Goal: Use online tool/utility: Utilize a website feature to perform a specific function

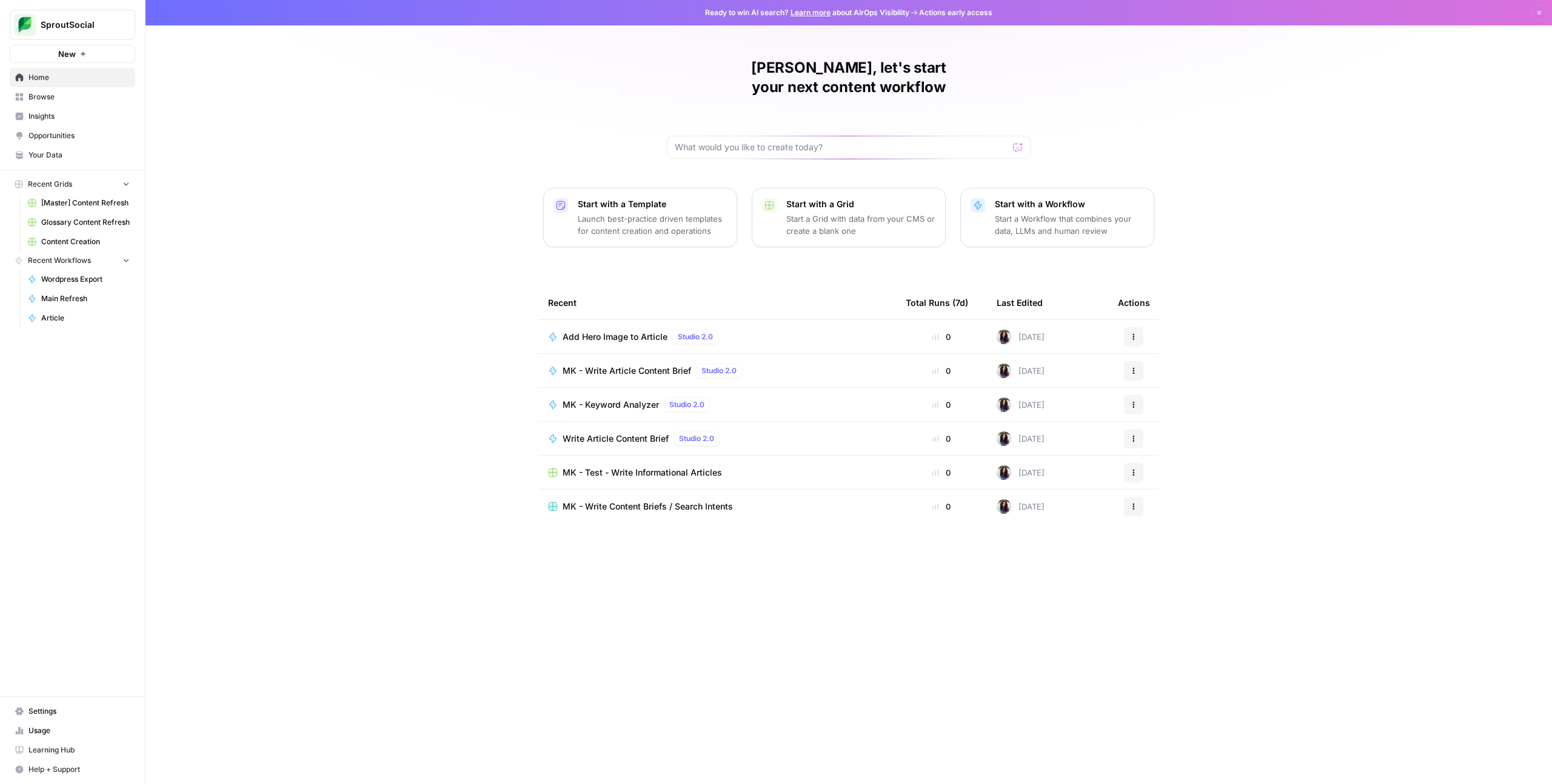
click at [52, 101] on span "Browse" at bounding box center [79, 97] width 101 height 11
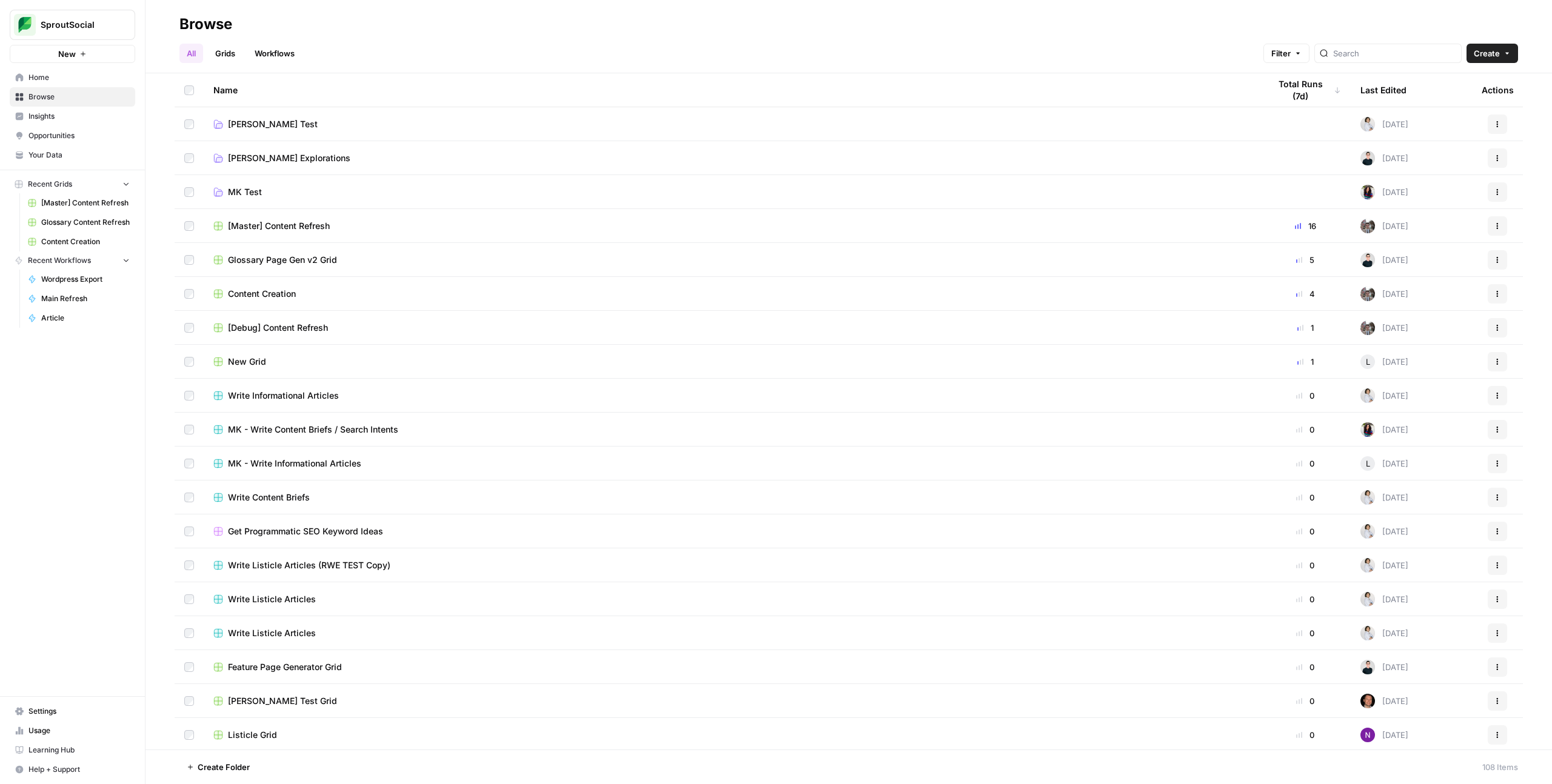
click at [348, 197] on link "MK Test" at bounding box center [732, 192] width 1037 height 12
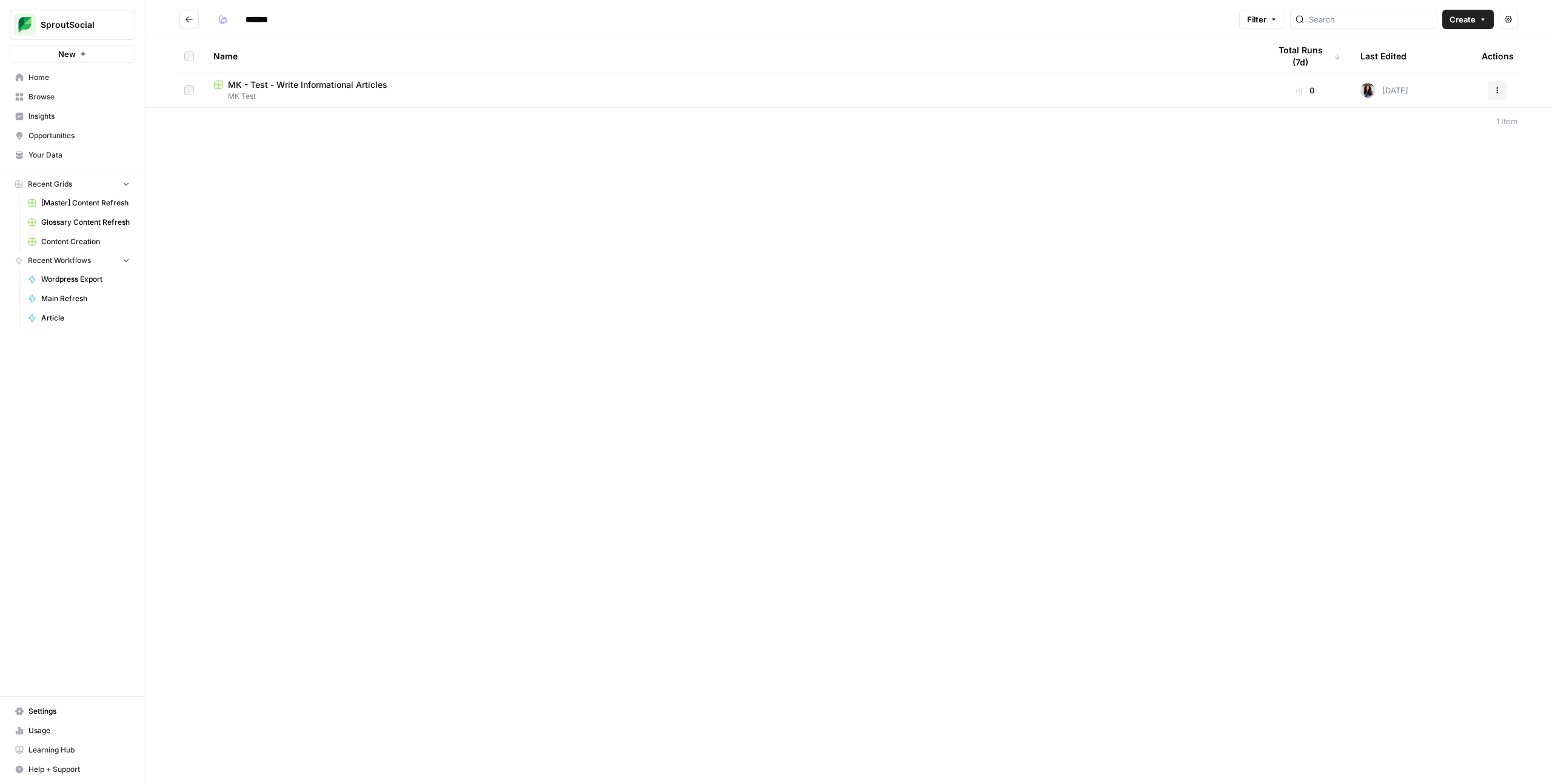
click at [378, 101] on span "MK Test" at bounding box center [732, 96] width 1037 height 11
click at [378, 101] on div at bounding box center [849, 392] width 1407 height 784
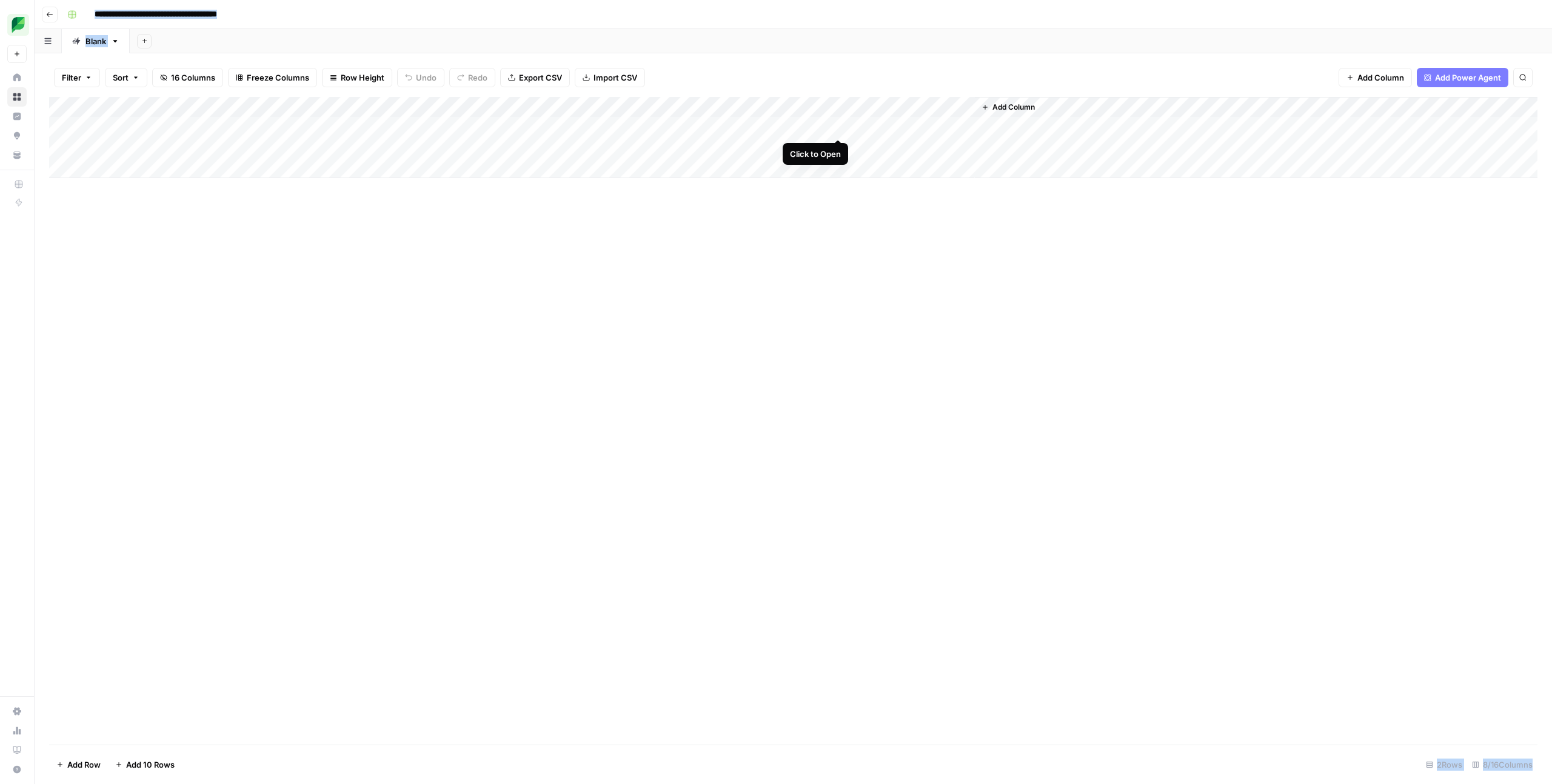
click at [839, 128] on div "Add Column" at bounding box center [793, 137] width 1489 height 81
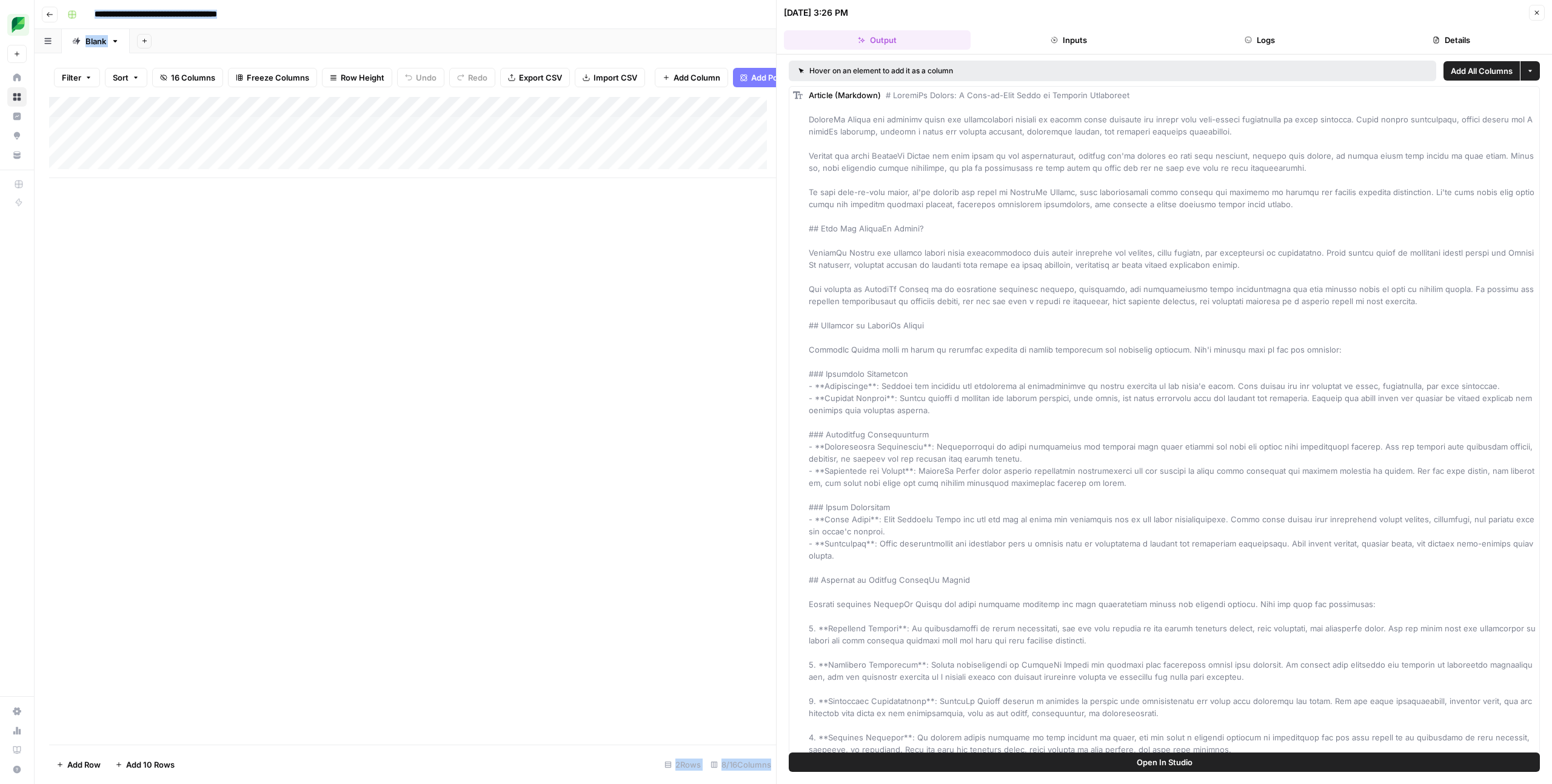
click at [1190, 765] on span "Open In Studio" at bounding box center [1165, 762] width 56 height 12
